Goal: Find specific page/section: Find specific page/section

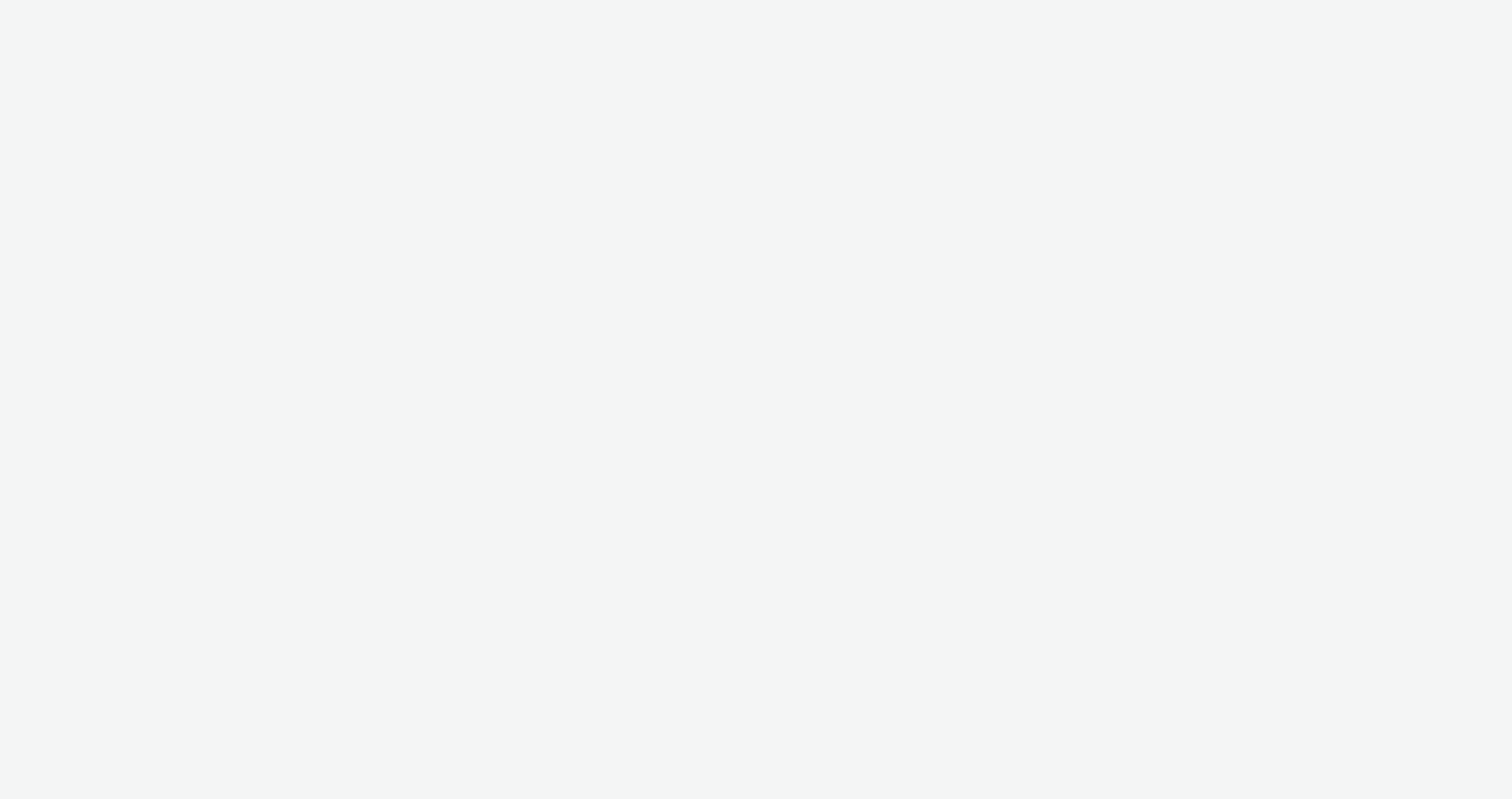
select select "c14206b5-f91a-4a47-b906-eb0b53462d55"
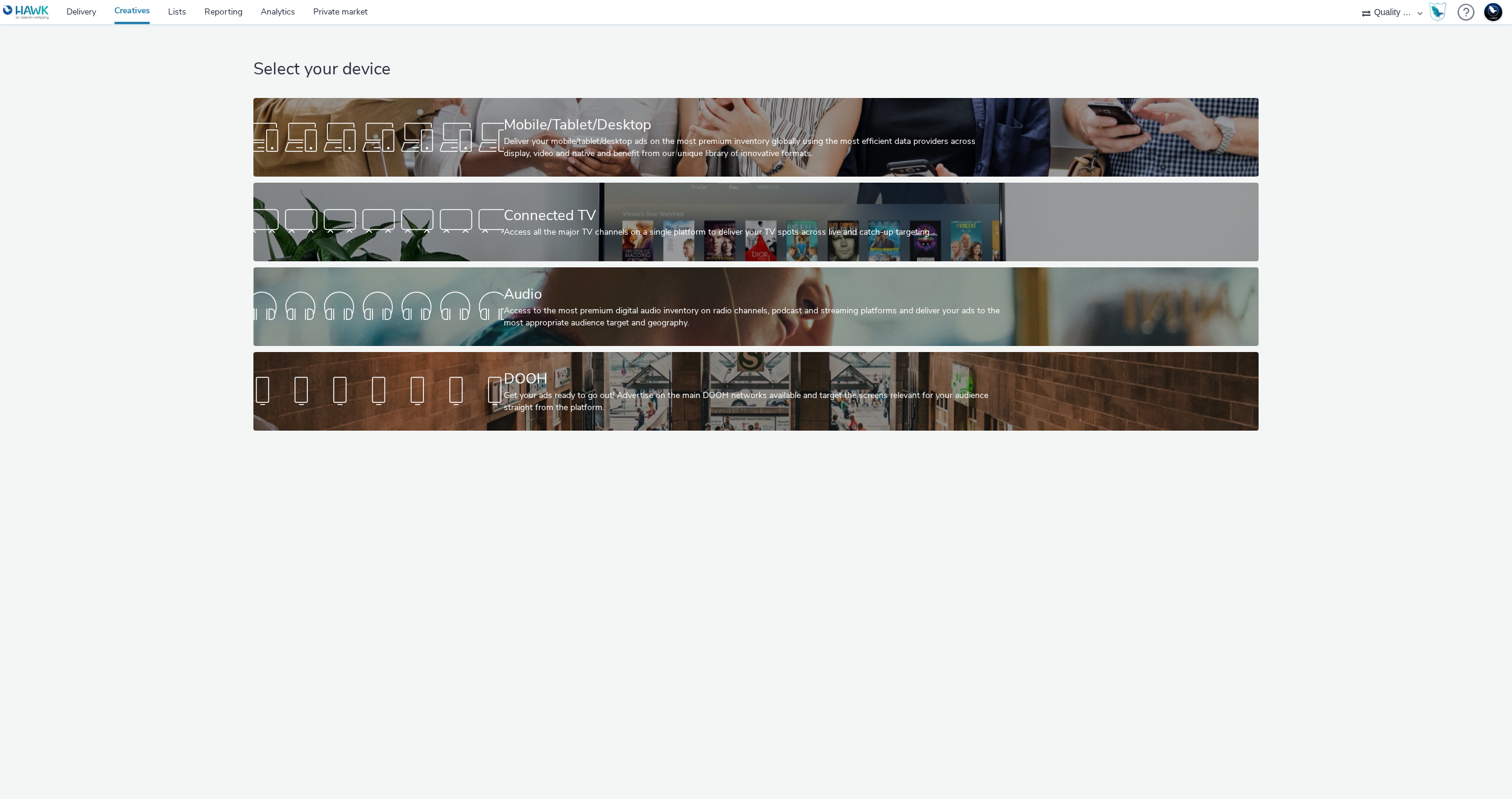
click at [123, 12] on link "Creatives" at bounding box center [132, 12] width 54 height 24
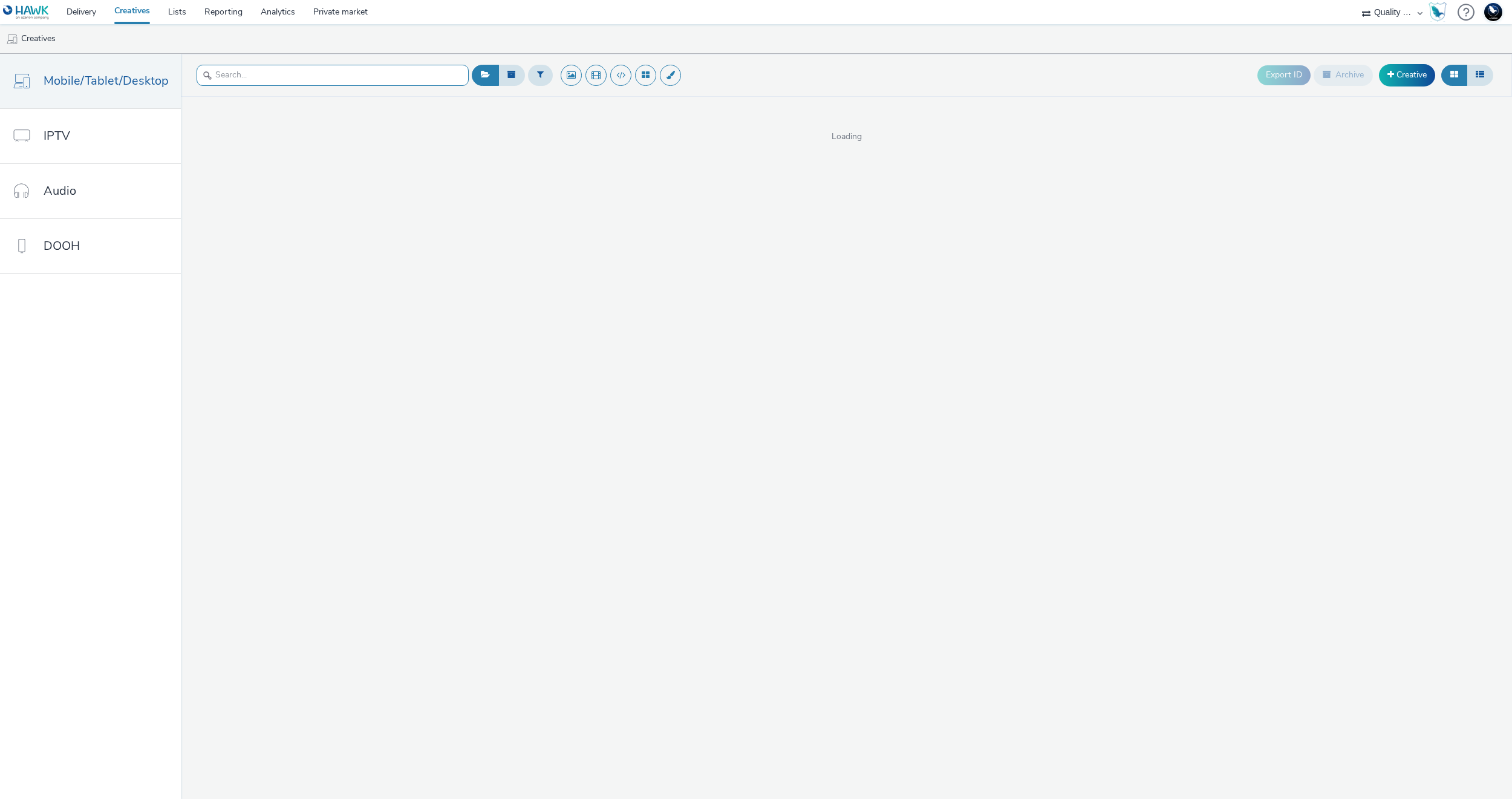
click at [340, 81] on input "text" at bounding box center [332, 75] width 272 height 22
paste input "b73cb133-b8a9-402d-9989-46d334071612"
type input "b73cb133-b8a9-402d-9989-46d334071612"
click at [98, 195] on link "Audio" at bounding box center [90, 191] width 181 height 55
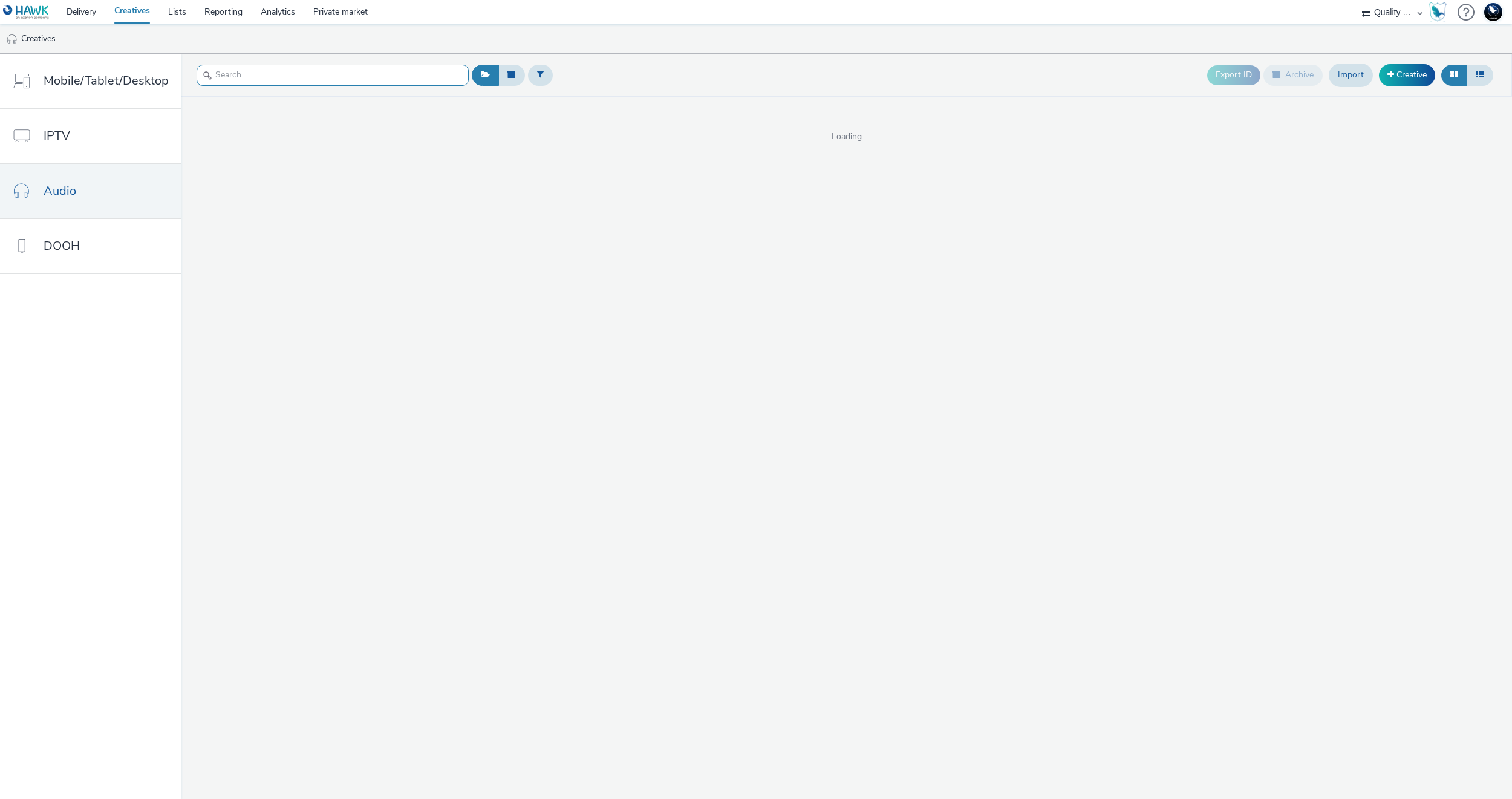
click at [329, 79] on input "text" at bounding box center [332, 75] width 272 height 22
paste input "b73cb133-b8a9-402d-9989-46d334071612"
type input "b73cb133-b8a9-402d-9989-46d334071612"
click at [117, 252] on link "DOOH" at bounding box center [90, 246] width 181 height 55
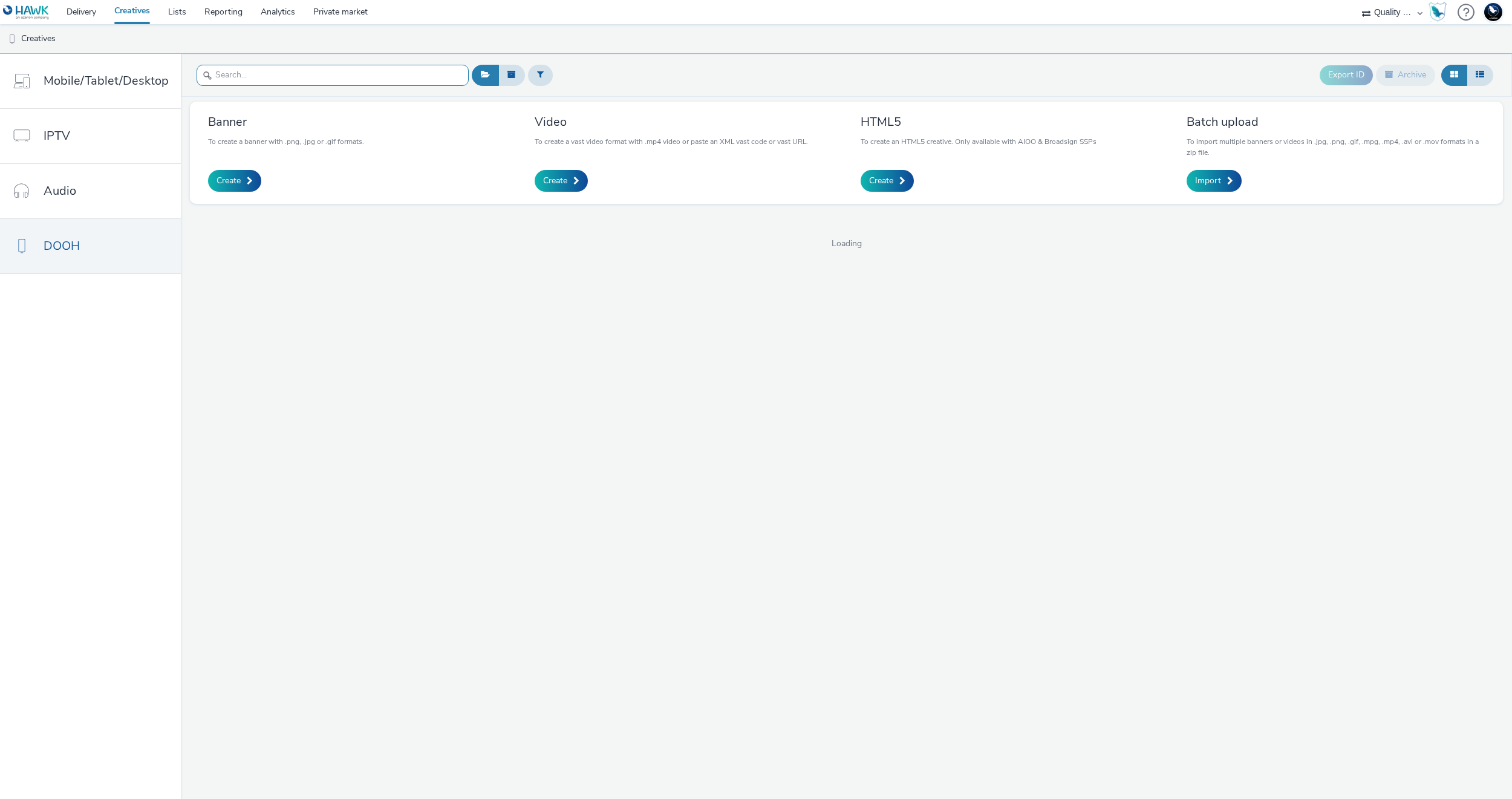
click at [339, 67] on input "text" at bounding box center [332, 75] width 272 height 22
paste input "b73cb133-b8a9-402d-9989-46d334071612"
type input "b73cb133-b8a9-402d-9989-46d334071612"
click at [104, 142] on link "IPTV" at bounding box center [90, 136] width 181 height 55
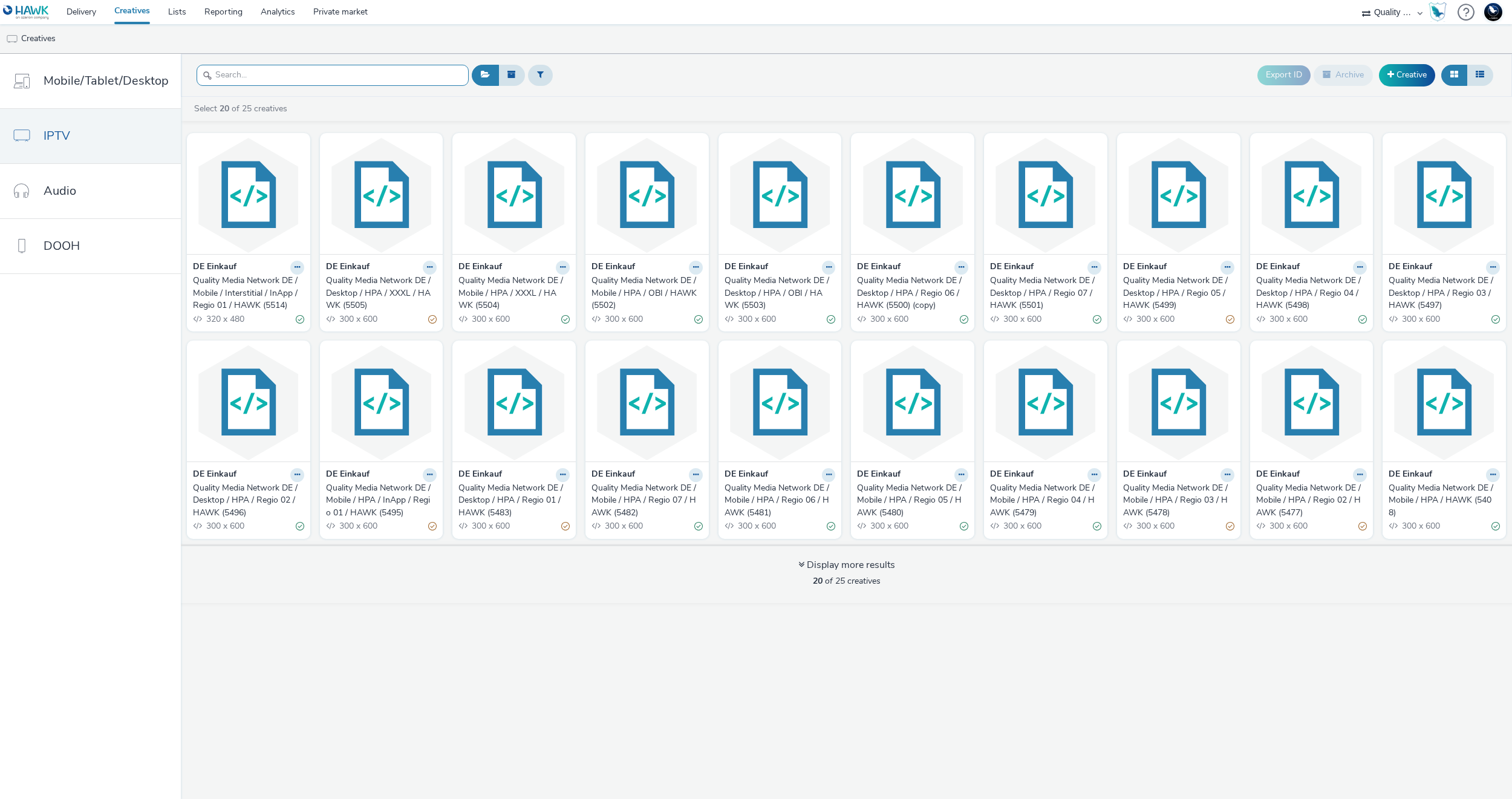
click at [295, 73] on input "text" at bounding box center [332, 75] width 272 height 22
paste input "b73cb133-b8a9-402d-9989-46d334071612"
type input "b73cb133-b8a9-402d-9989-46d334071612"
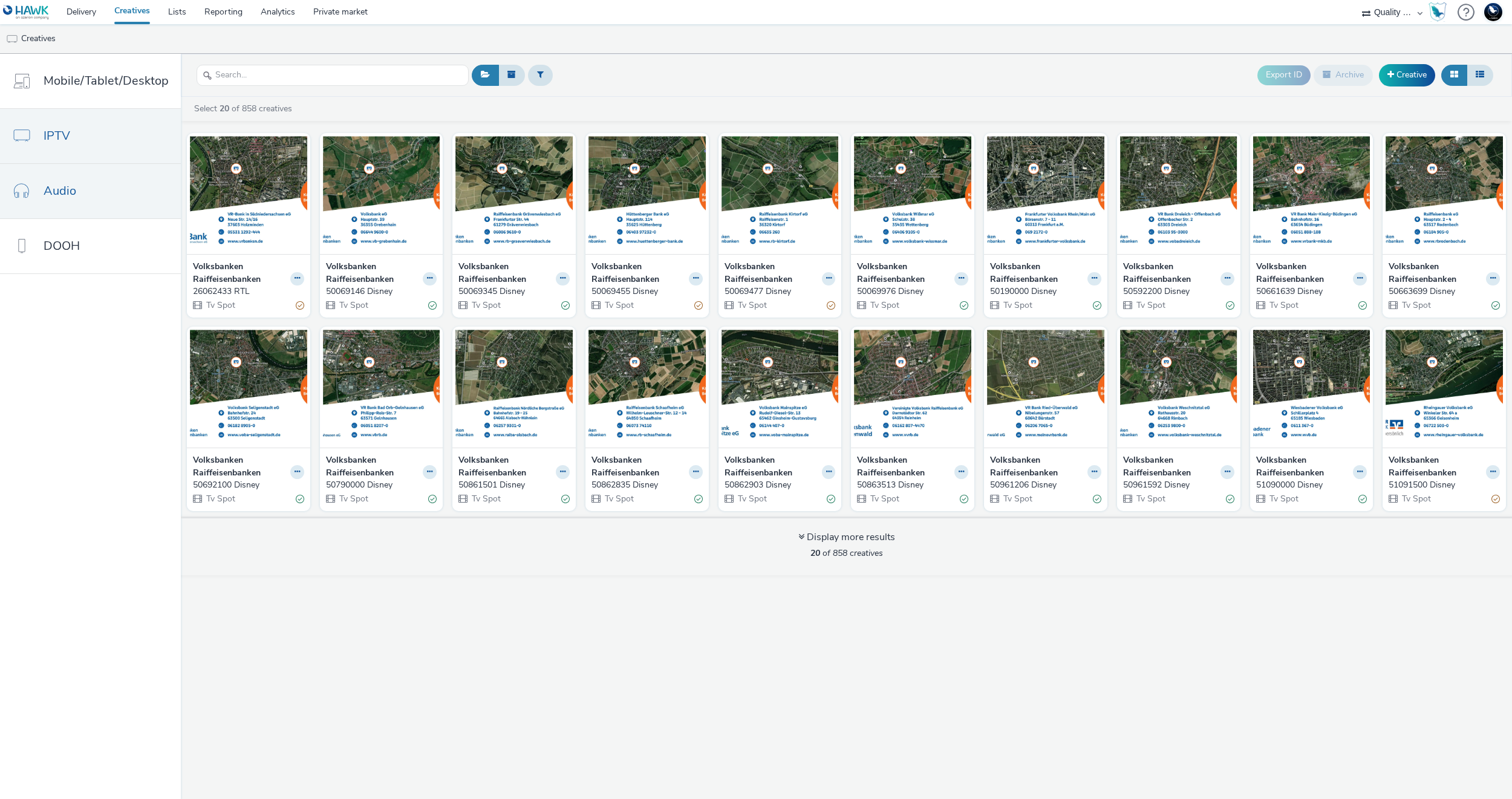
click at [80, 177] on link "Audio" at bounding box center [90, 191] width 181 height 55
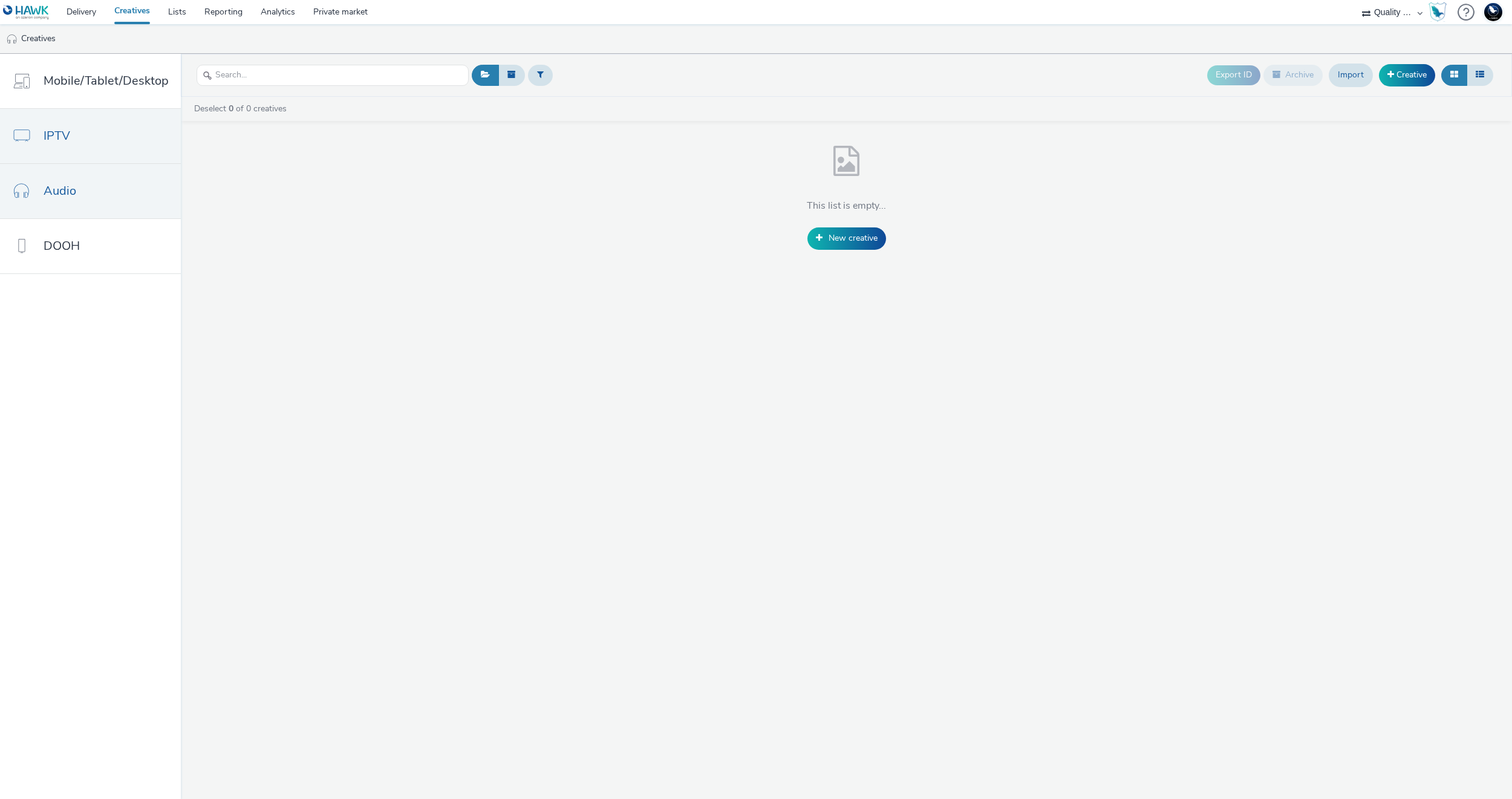
click at [99, 154] on link "IPTV" at bounding box center [90, 136] width 181 height 55
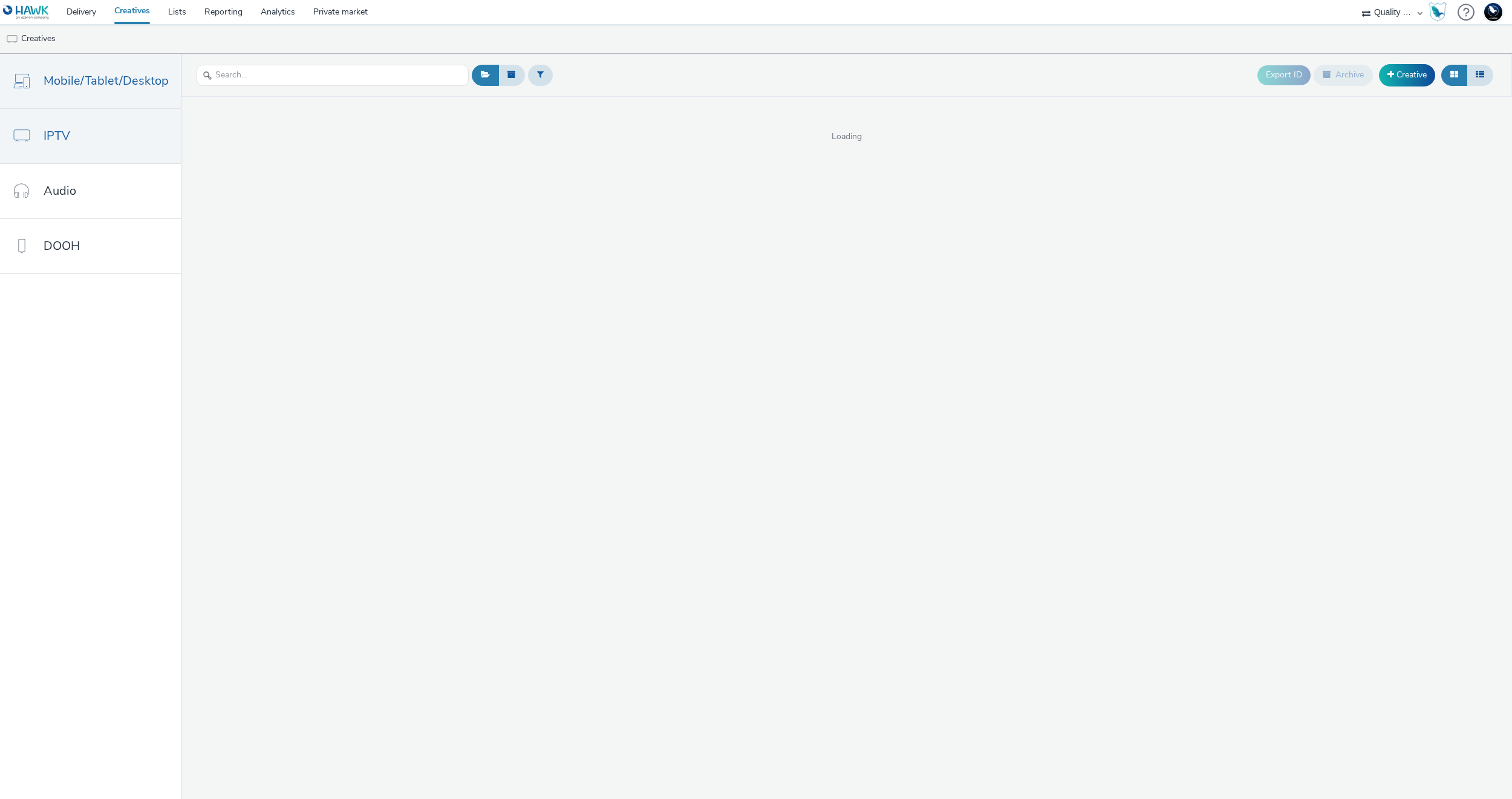
click at [73, 78] on span "Mobile/Tablet/Desktop" at bounding box center [106, 80] width 125 height 17
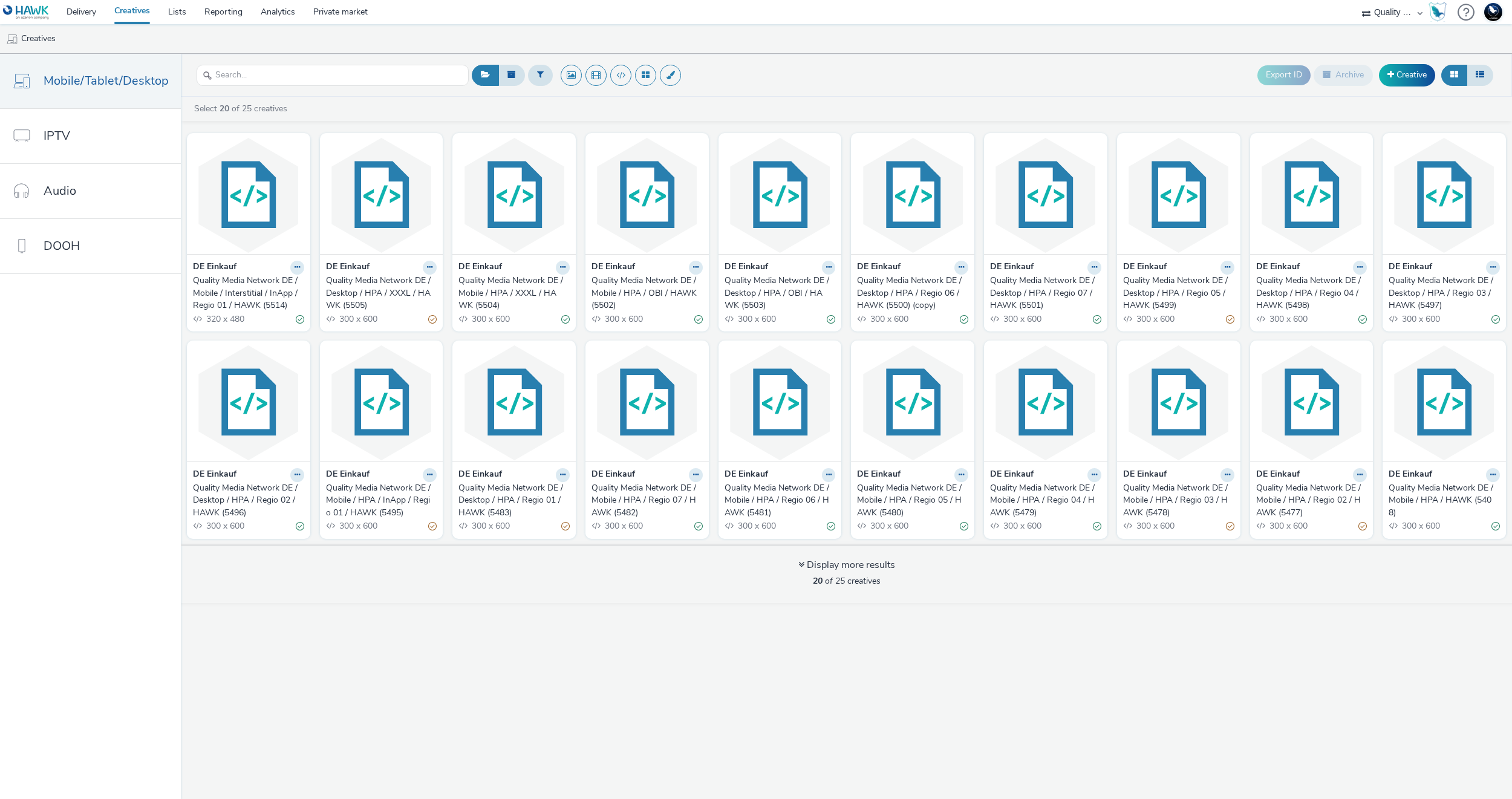
click at [193, 279] on div "Quality Media Network DE / Mobile / Interstitial / InApp / Regio 01 / HAWK (551…" at bounding box center [246, 293] width 107 height 37
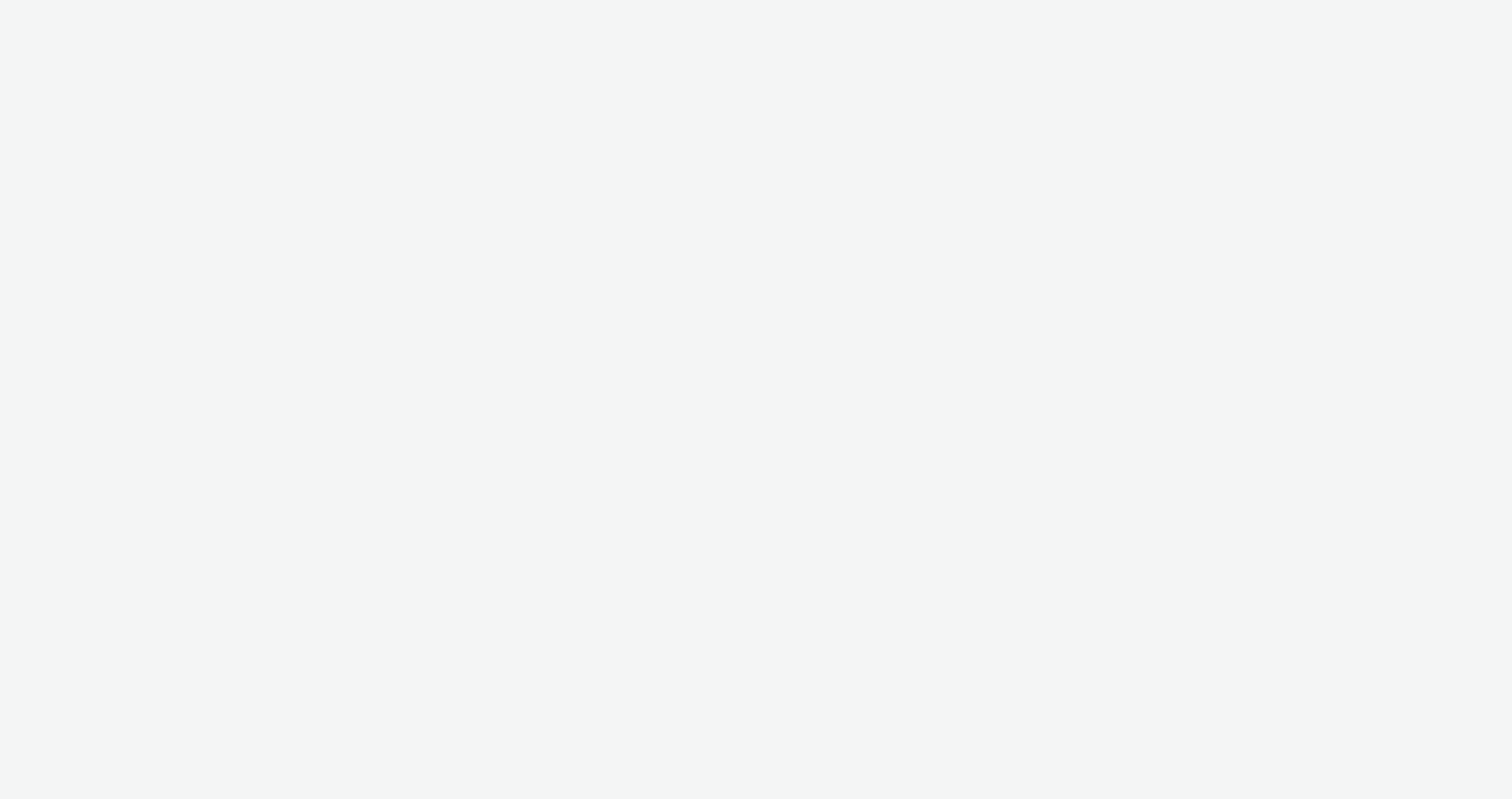
select select "c14206b5-f91a-4a47-b906-eb0b53462d55"
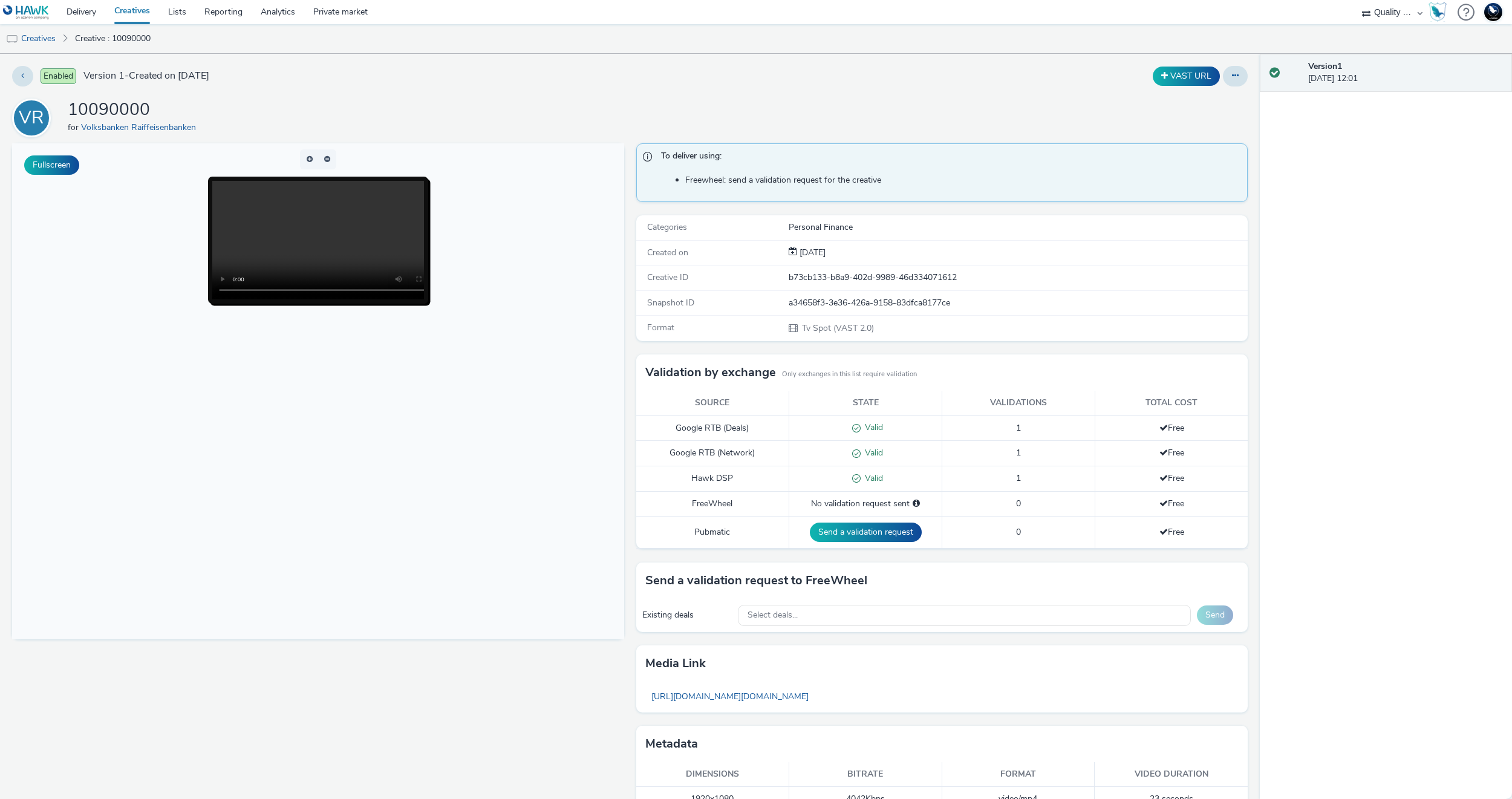
click at [447, 715] on div "Fullscreen" at bounding box center [321, 484] width 618 height 682
click at [268, 529] on body at bounding box center [318, 391] width 612 height 496
click at [53, 36] on link "Creatives" at bounding box center [31, 38] width 61 height 29
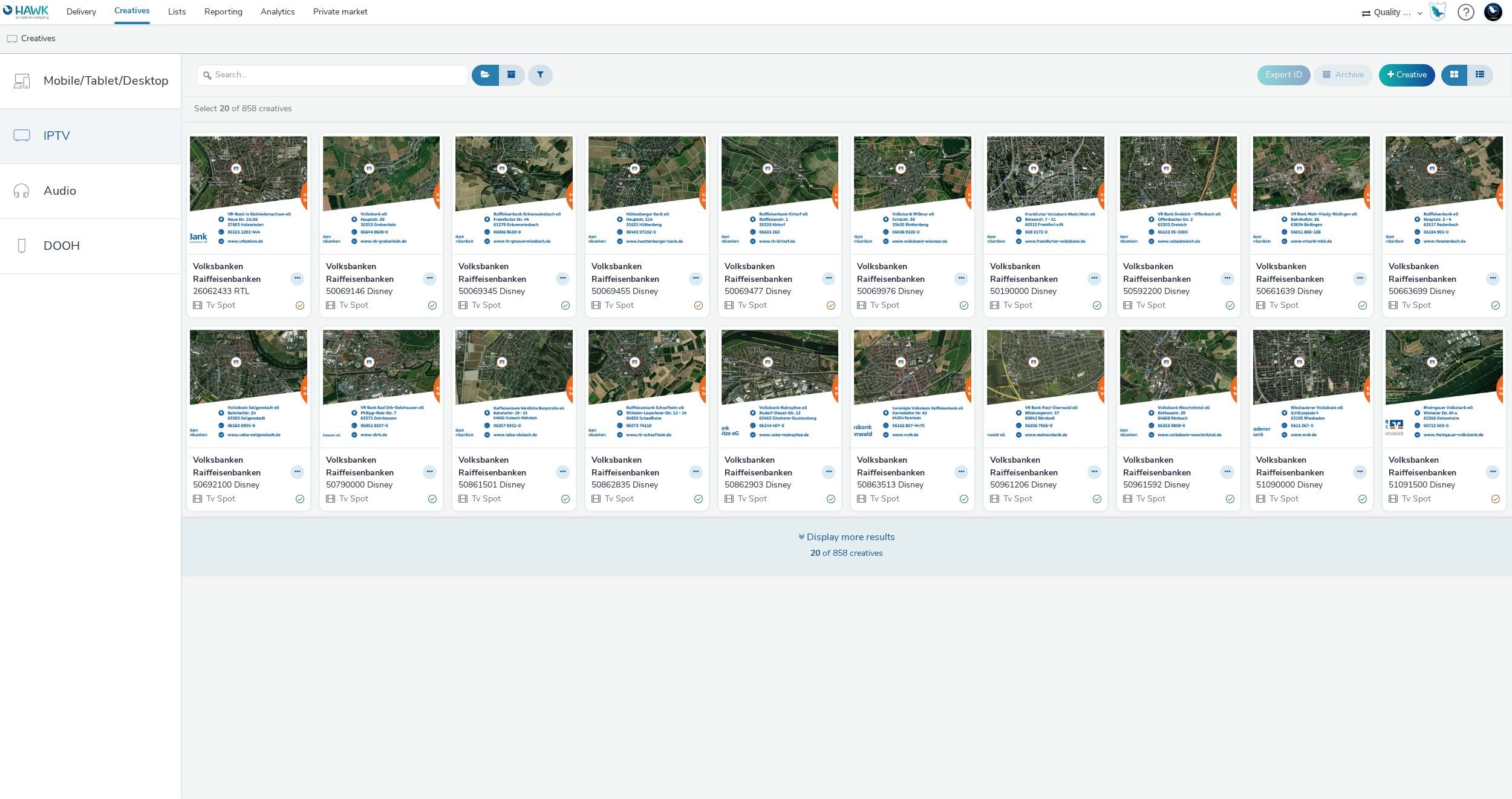
click at [799, 536] on icon at bounding box center [801, 537] width 6 height 10
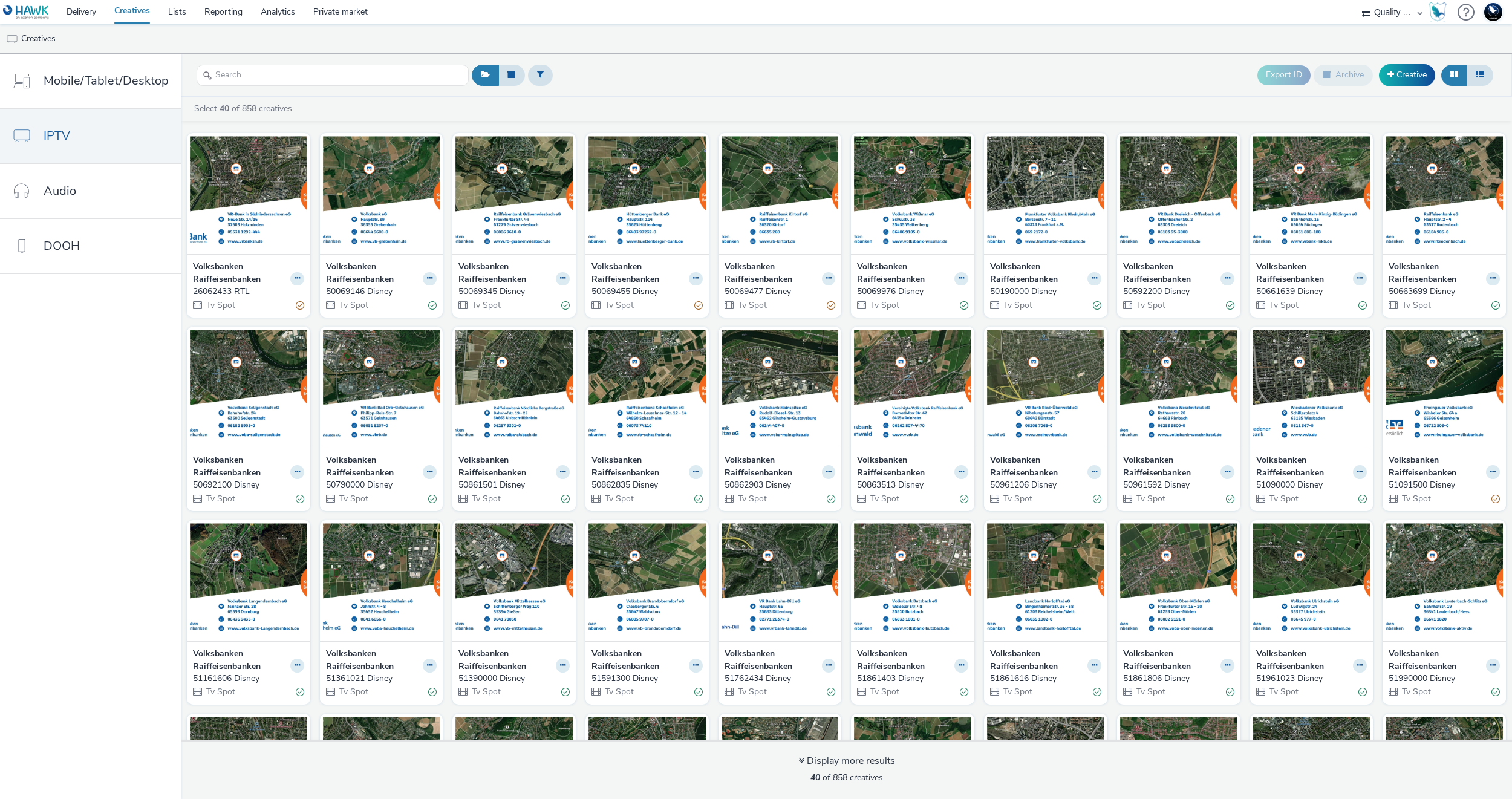
click at [659, 70] on div "Export ID Archive Creative" at bounding box center [982, 75] width 1028 height 30
click at [681, 97] on div "Select 40 of 858 creatives Volksbanken Raiffeisenbanken 26062433 RTL Tv Spot Vo…" at bounding box center [845, 448] width 1331 height 702
click at [89, 16] on link "Delivery" at bounding box center [81, 12] width 48 height 24
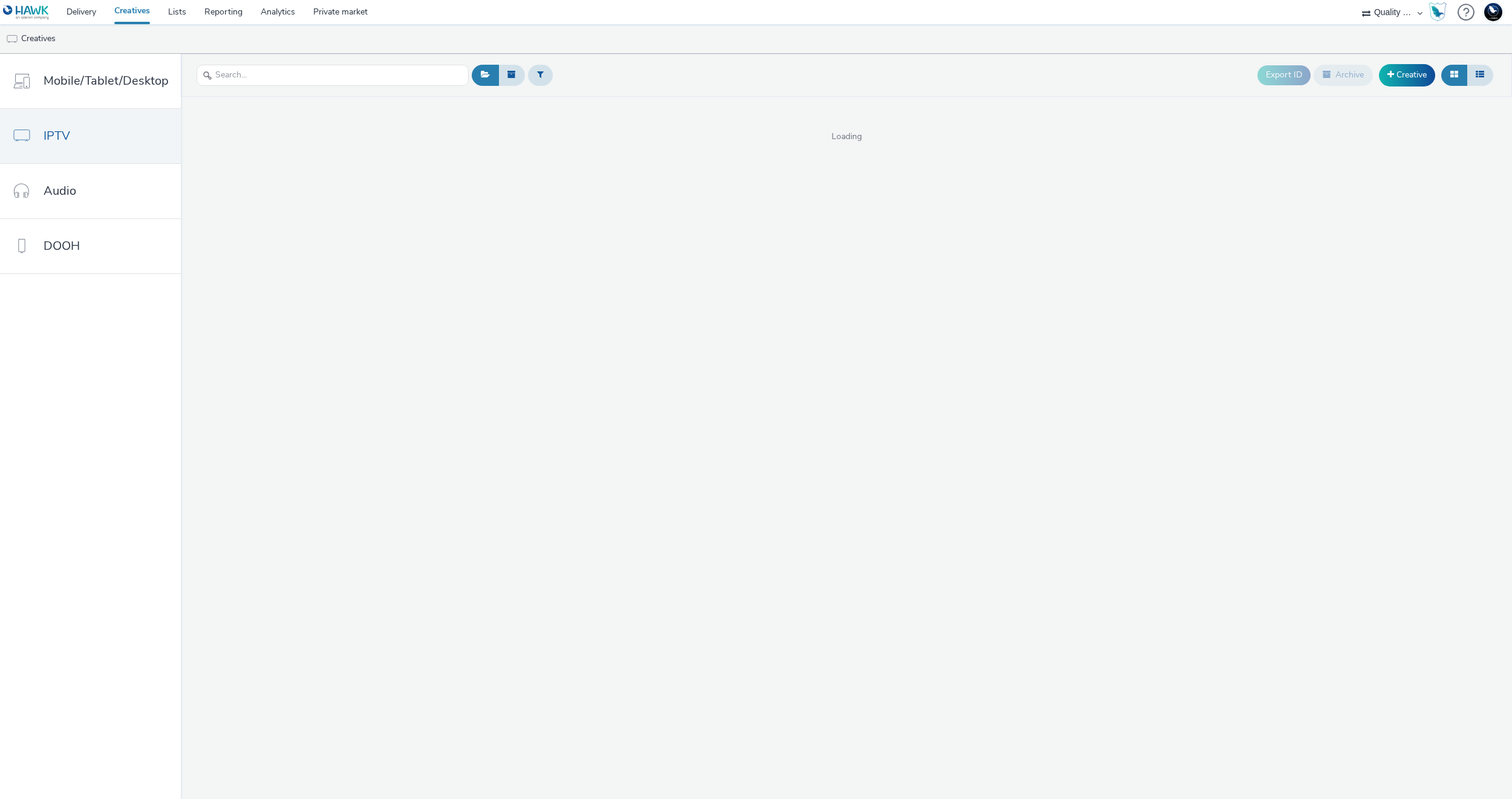
select select "c14206b5-f91a-4a47-b906-eb0b53462d55"
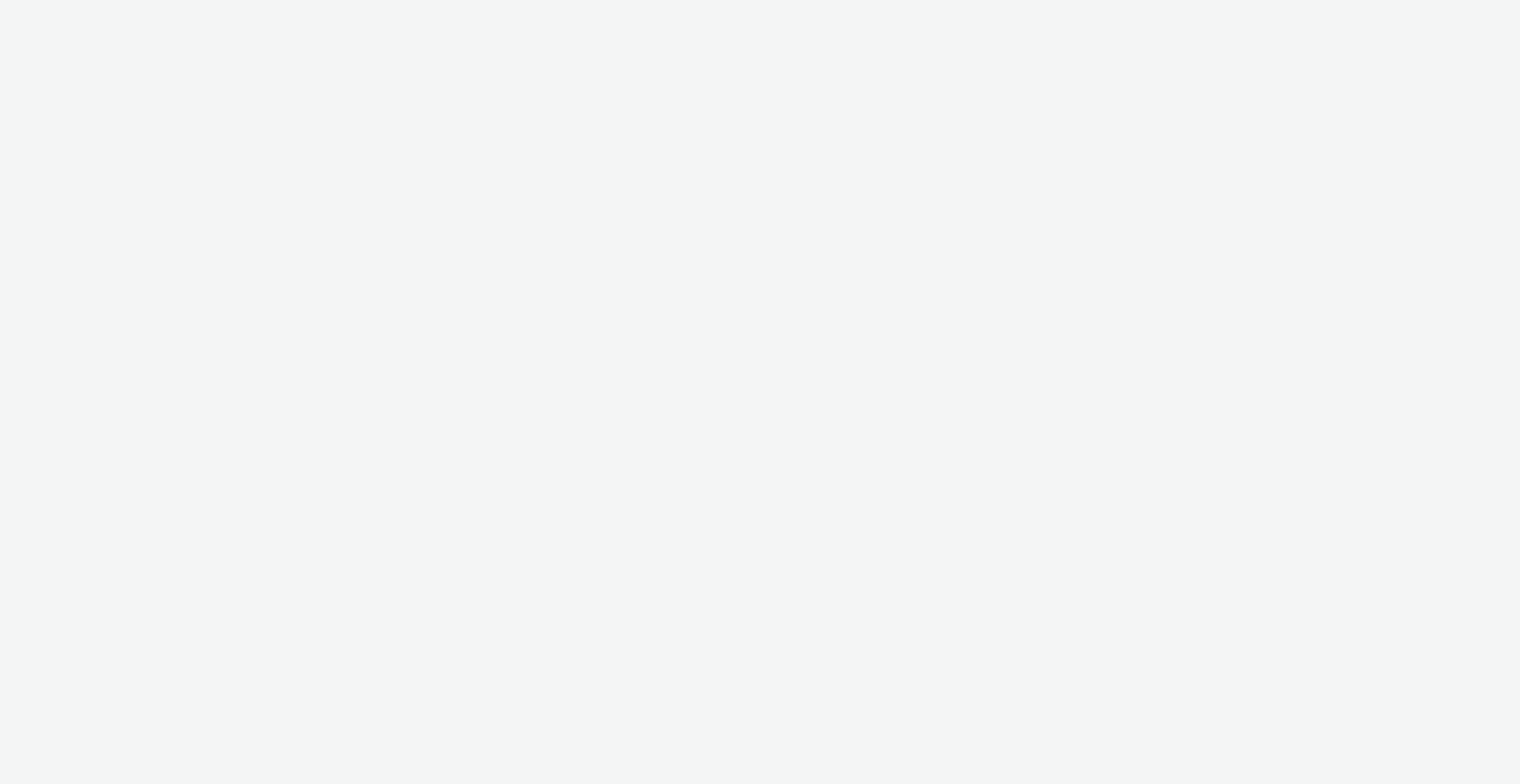
select select "c14206b5-f91a-4a47-b906-eb0b53462d55"
